Goal: Task Accomplishment & Management: Manage account settings

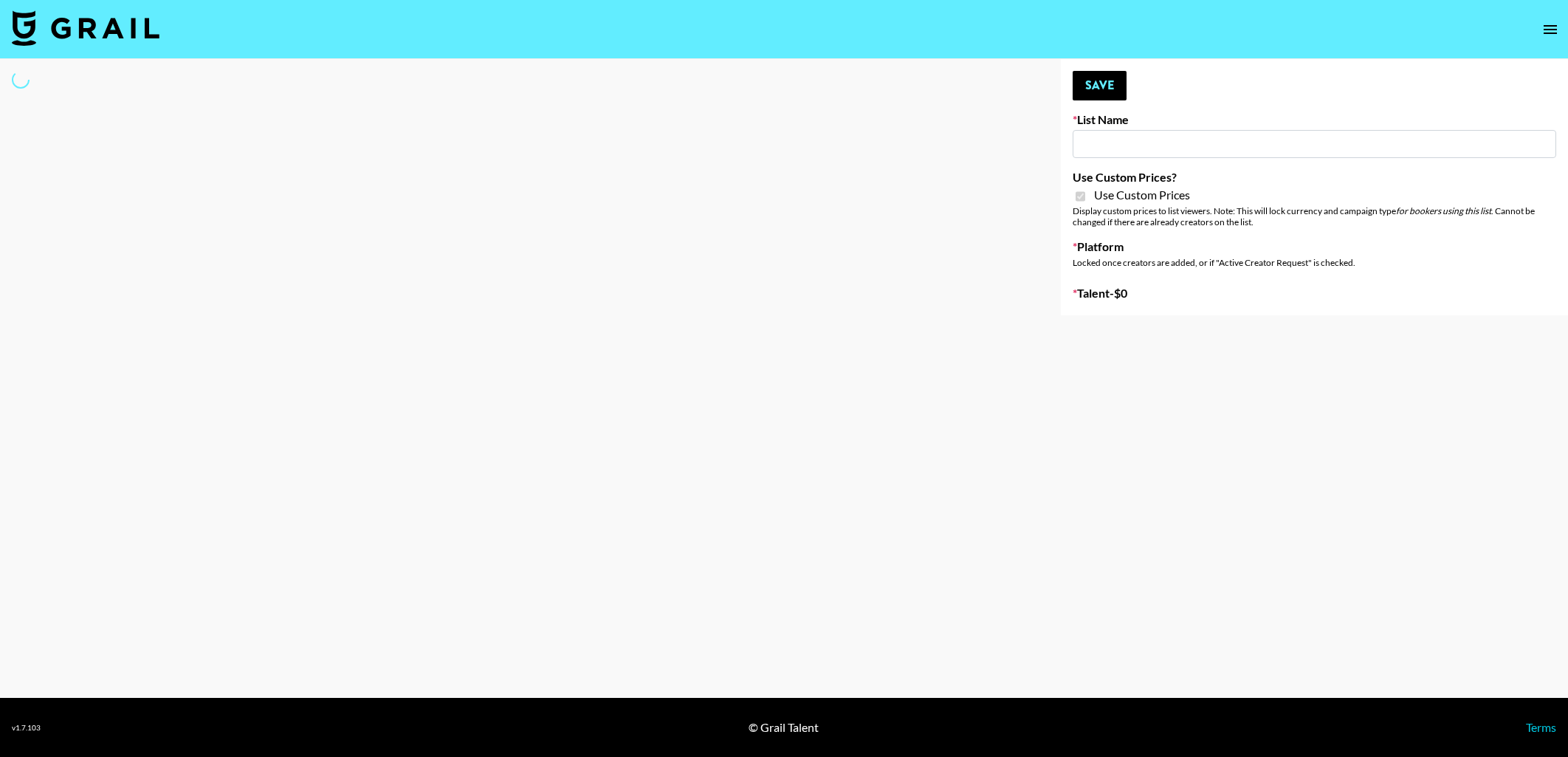
type input "Ladder (23rd Sept)"
checkbox input "true"
select select "Brand"
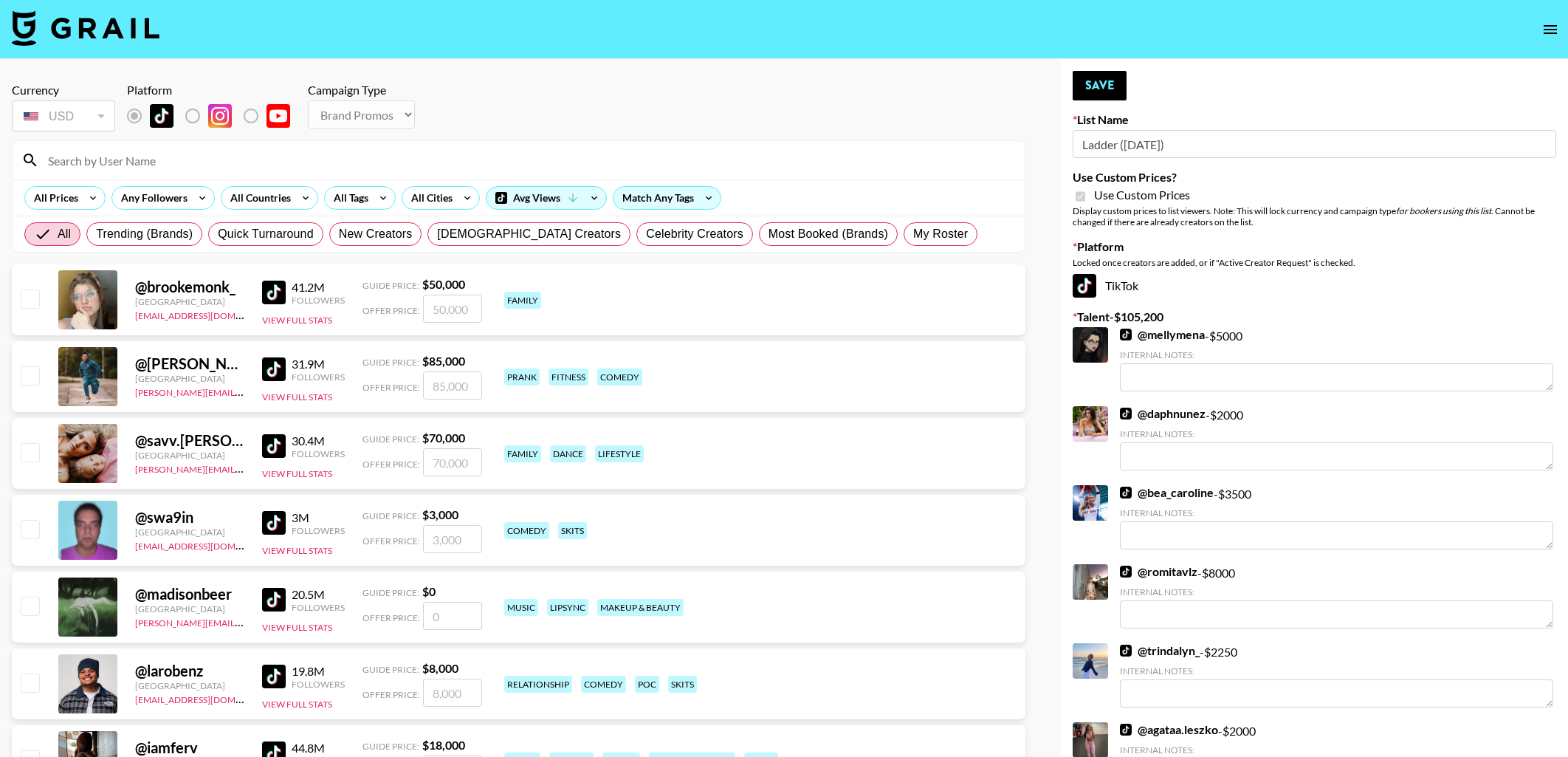
click at [349, 160] on input at bounding box center [528, 161] width 977 height 24
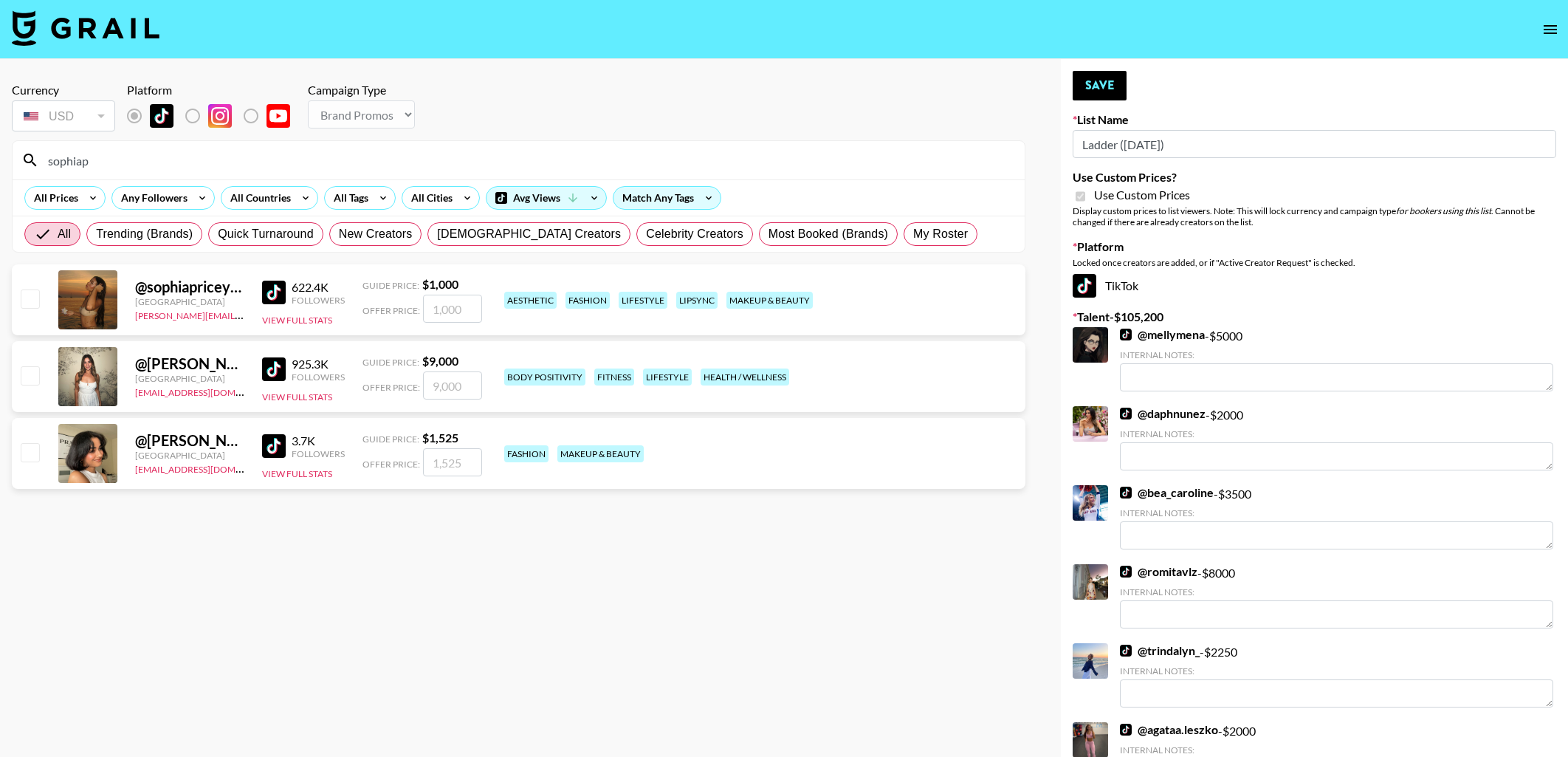
type input "sophiap"
click at [32, 378] on input "checkbox" at bounding box center [29, 374] width 17 height 17
checkbox input "true"
type input "9000"
drag, startPoint x: 1106, startPoint y: 80, endPoint x: 1083, endPoint y: 77, distance: 23.2
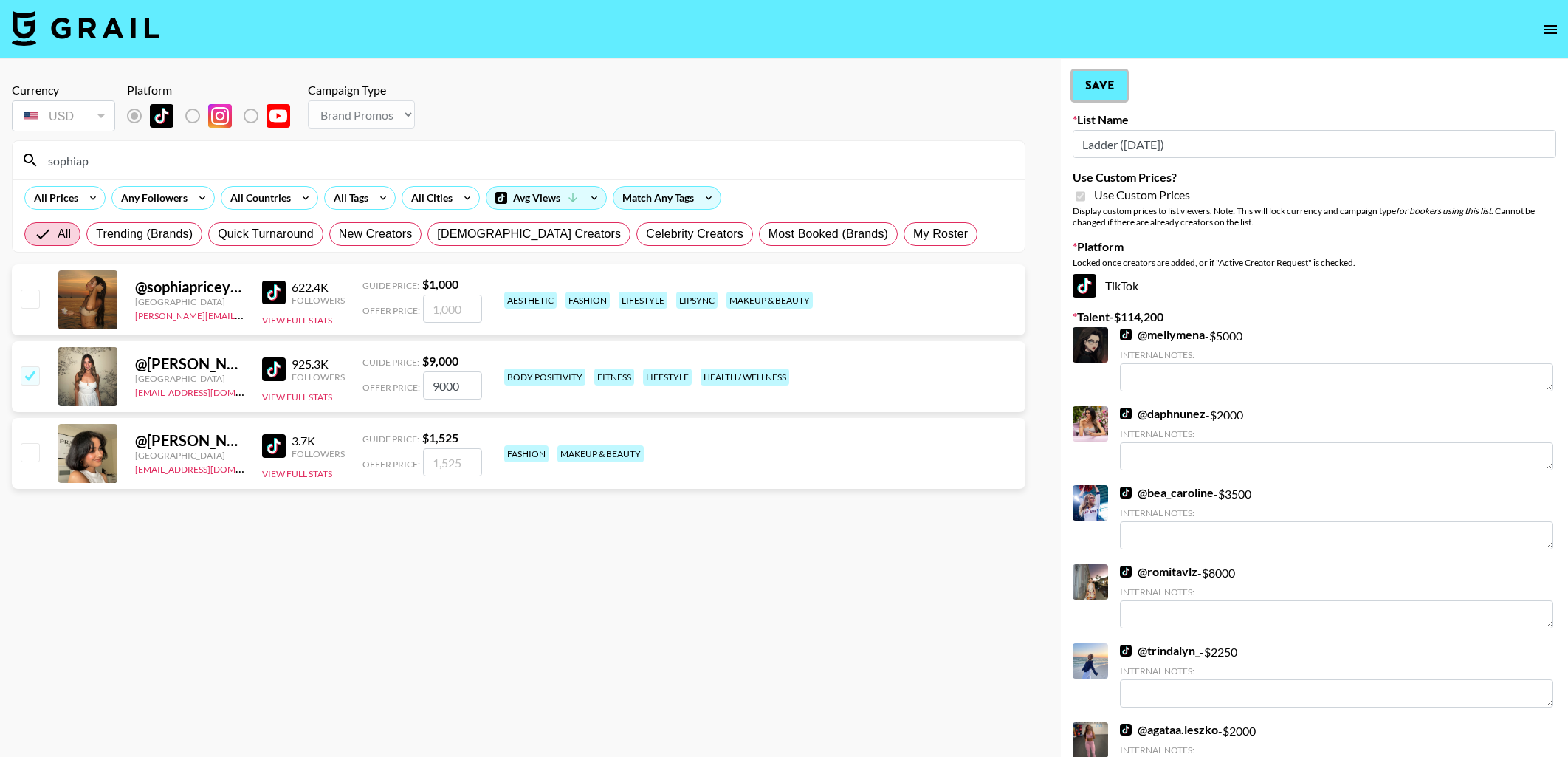
click at [1106, 80] on button "Save" at bounding box center [1099, 85] width 54 height 29
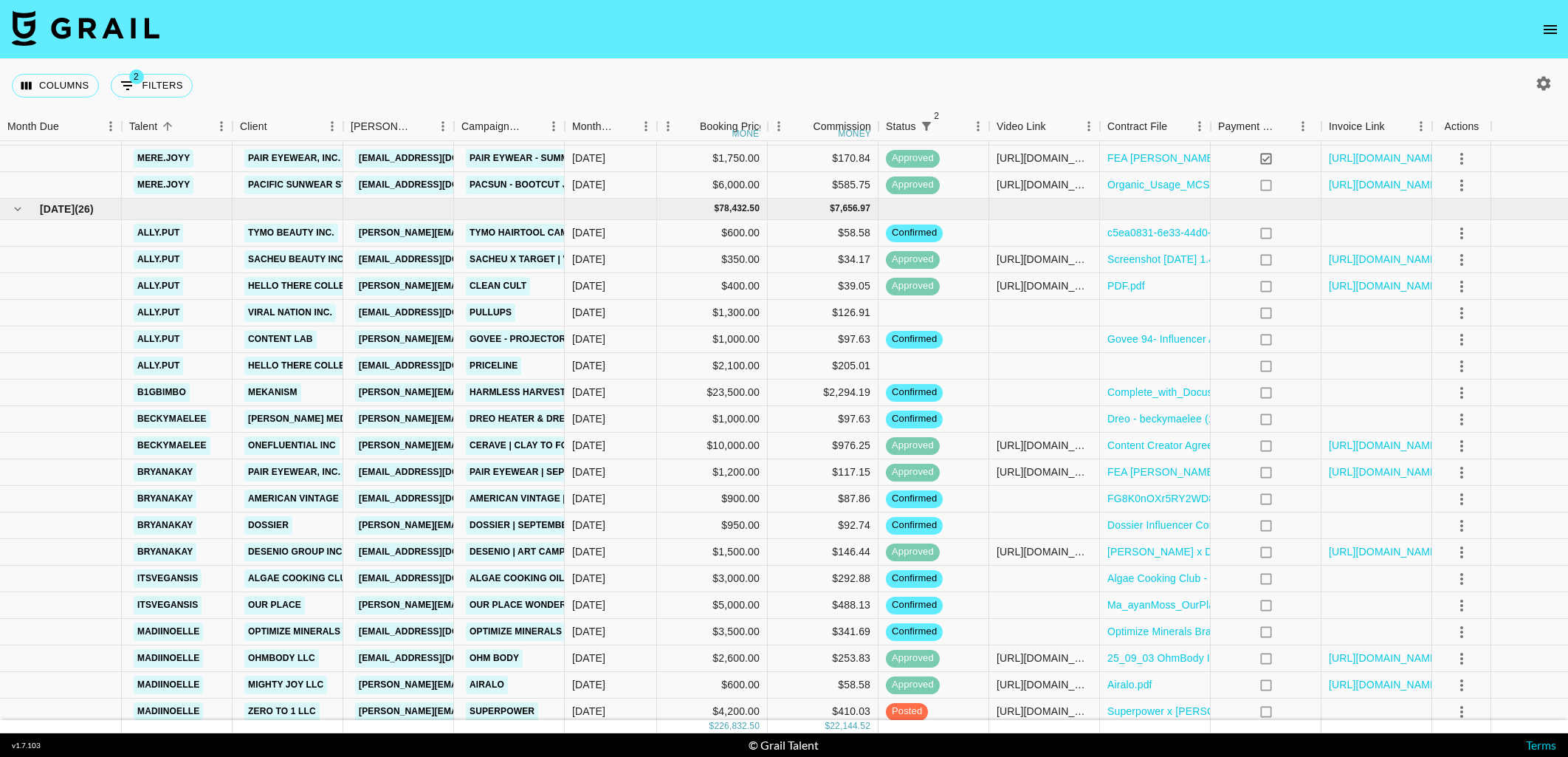
scroll to position [1148, 0]
